Goal: Find specific page/section: Find specific page/section

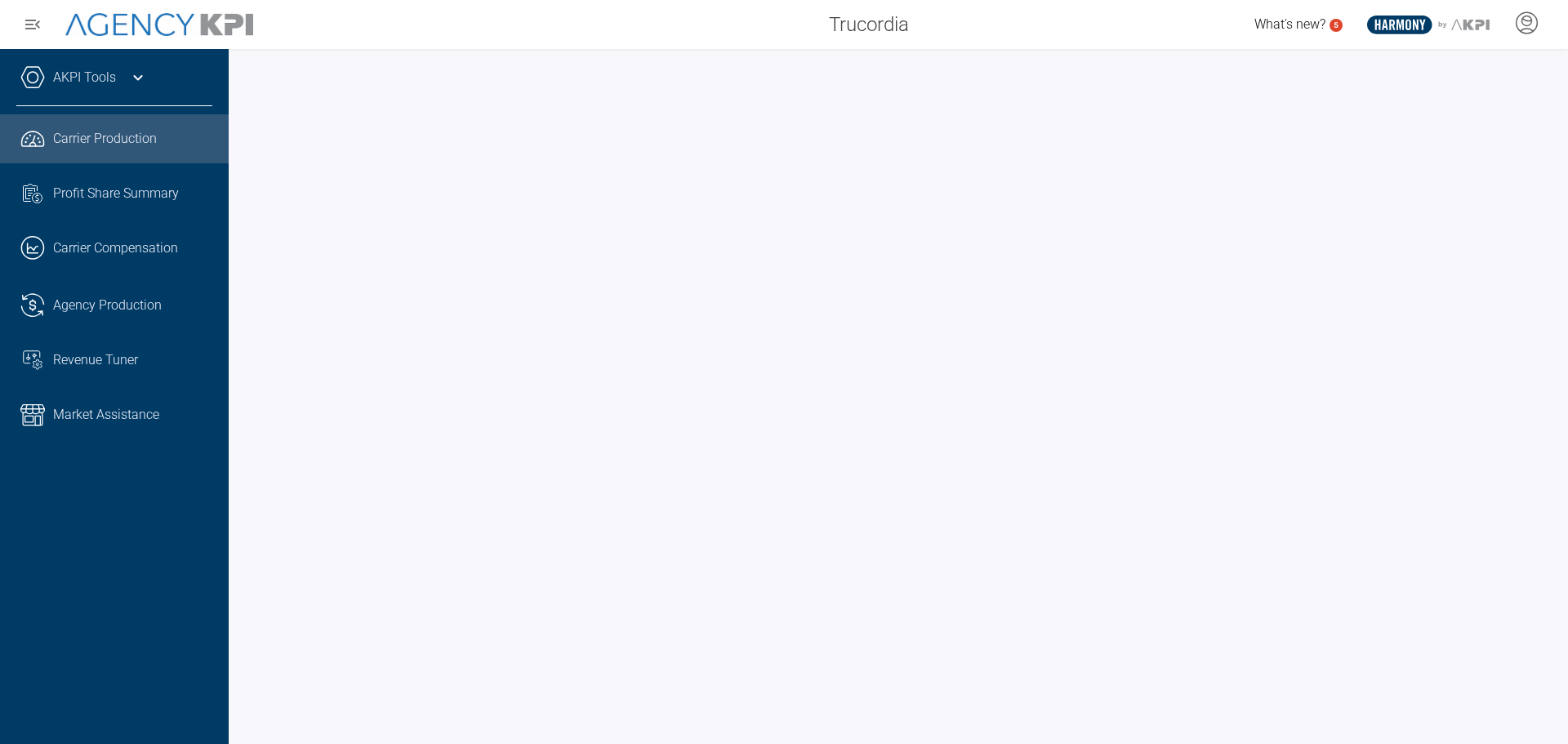
click at [140, 69] on icon at bounding box center [138, 78] width 20 height 20
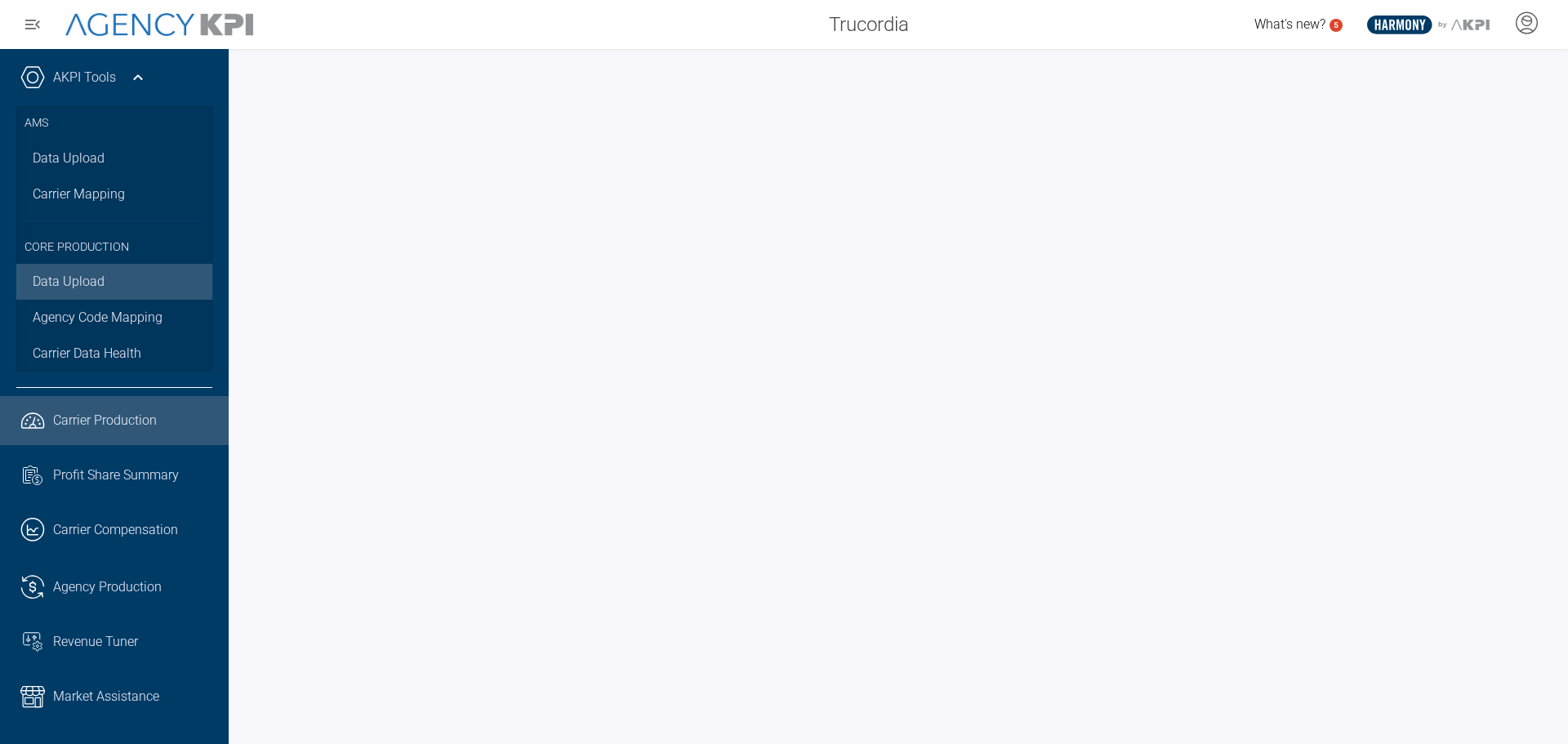
click at [94, 270] on link "Data Upload" at bounding box center [115, 282] width 196 height 36
